Goal: Task Accomplishment & Management: Manage account settings

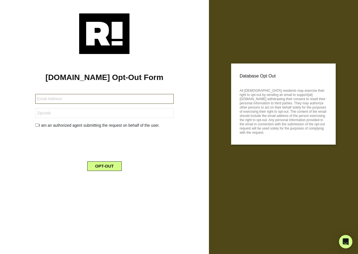
type input "roger@platinumfacilityservices.com"
type input "95709"
type input "[DOMAIN_NAME][EMAIL_ADDRESS][DOMAIN_NAME]"
type input "98002"
type input "[PERSON_NAME][EMAIL_ADDRESS][DOMAIN_NAME]"
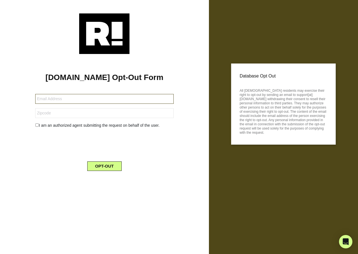
type input "46352"
